Goal: Task Accomplishment & Management: Manage account settings

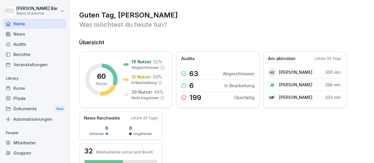
click at [35, 56] on div "Berichte" at bounding box center [35, 54] width 64 height 10
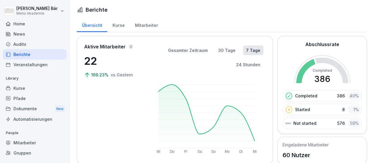
click at [145, 25] on div "Mitarbeiter" at bounding box center [146, 24] width 33 height 15
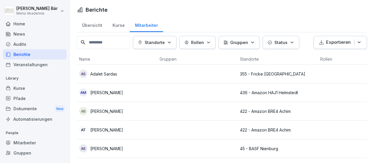
click at [163, 39] on button "Standorte" at bounding box center [155, 42] width 44 height 13
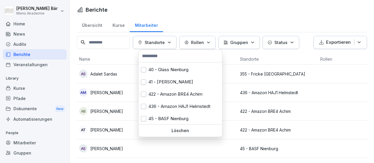
scroll to position [36, 0]
click at [169, 100] on div "422 - Amazon BRE4 Achim" at bounding box center [181, 94] width 84 height 12
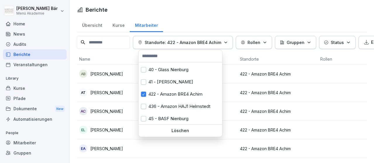
click at [268, 56] on html "[PERSON_NAME] Menü Akademie Home News Audits Berichte Veranstaltungen Library K…" at bounding box center [187, 81] width 374 height 163
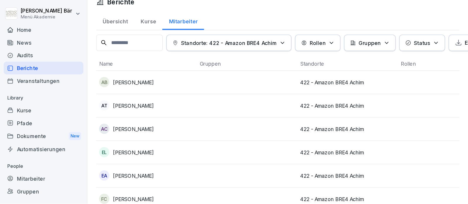
scroll to position [9, 0]
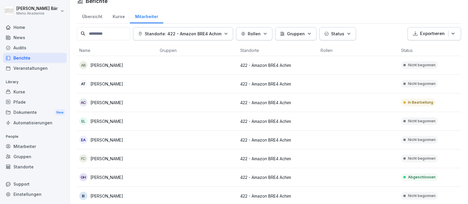
click at [347, 128] on td at bounding box center [358, 121] width 80 height 19
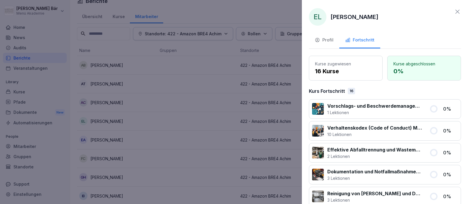
click at [229, 115] on div at bounding box center [234, 102] width 468 height 204
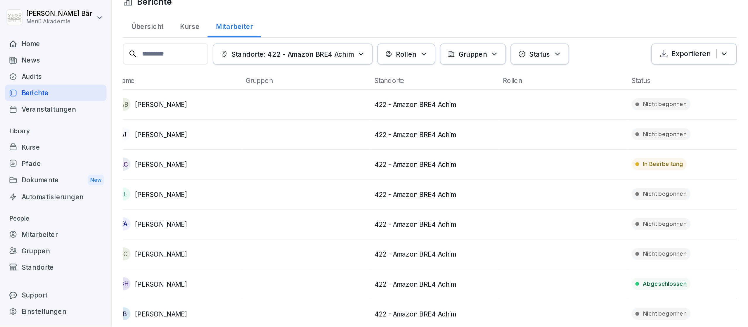
scroll to position [0, 0]
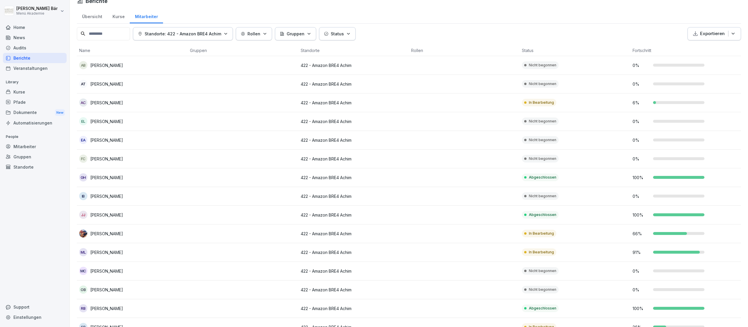
click at [374, 163] on td at bounding box center [464, 196] width 111 height 19
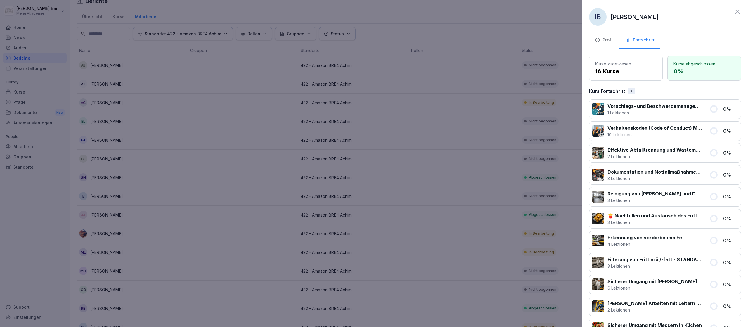
click at [374, 163] on div at bounding box center [374, 163] width 748 height 327
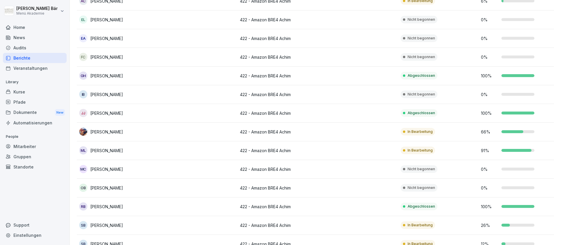
scroll to position [161, 0]
